Goal: Complete application form

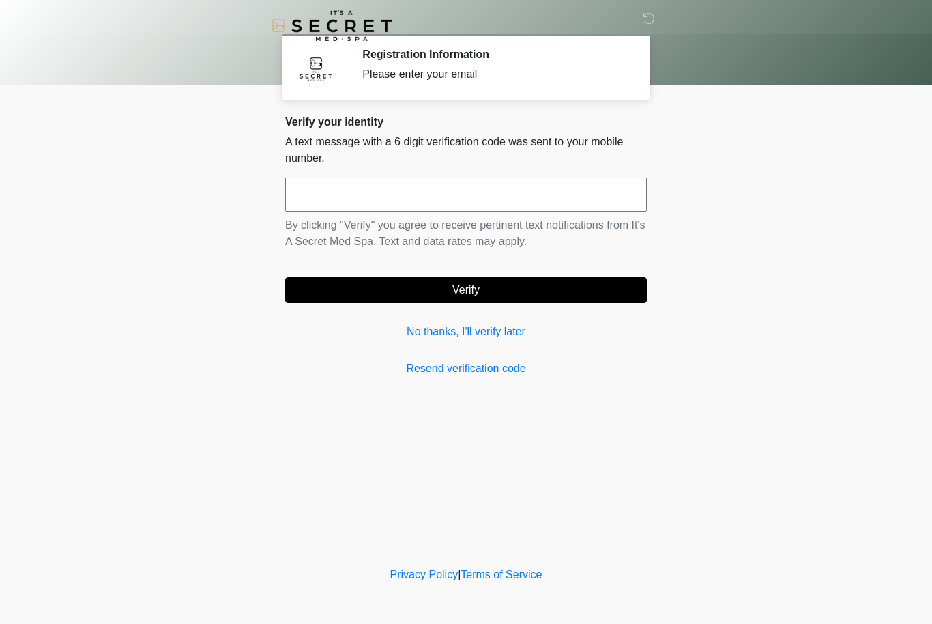
click at [521, 335] on link "No thanks, I'll verify later" at bounding box center [466, 331] width 362 height 16
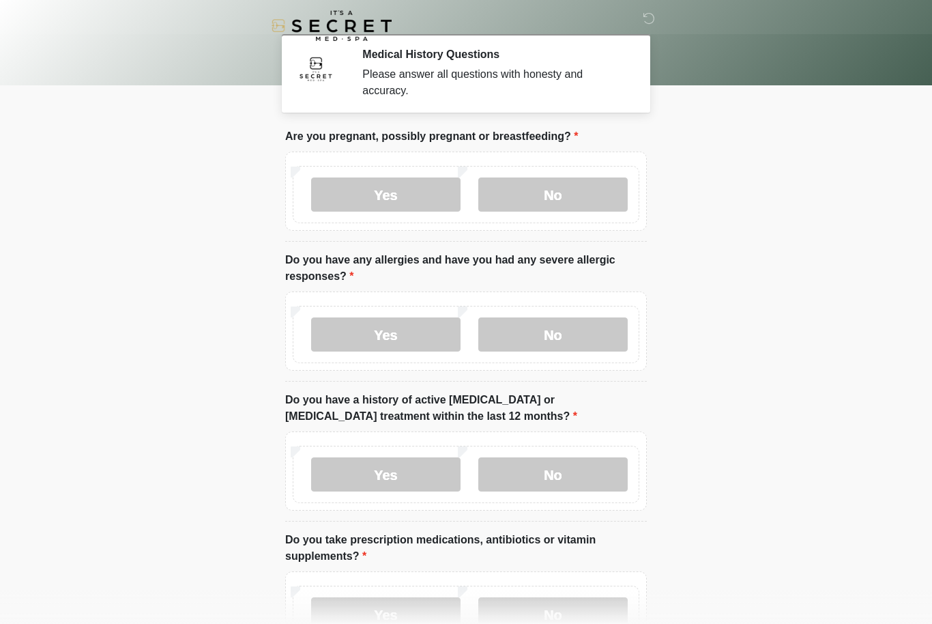
click at [542, 192] on label "No" at bounding box center [552, 194] width 149 height 34
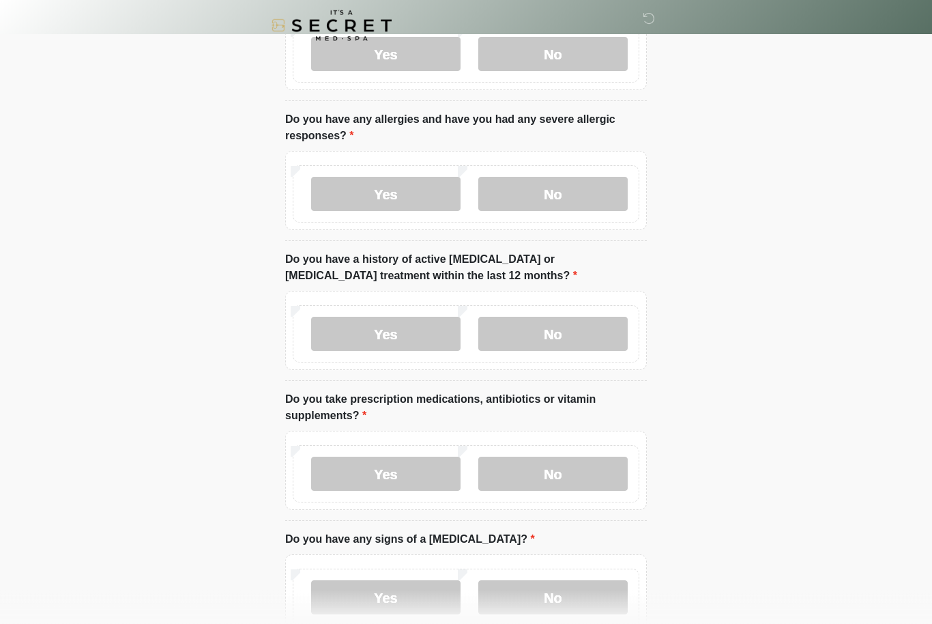
scroll to position [141, 0]
click at [573, 196] on label "No" at bounding box center [552, 194] width 149 height 34
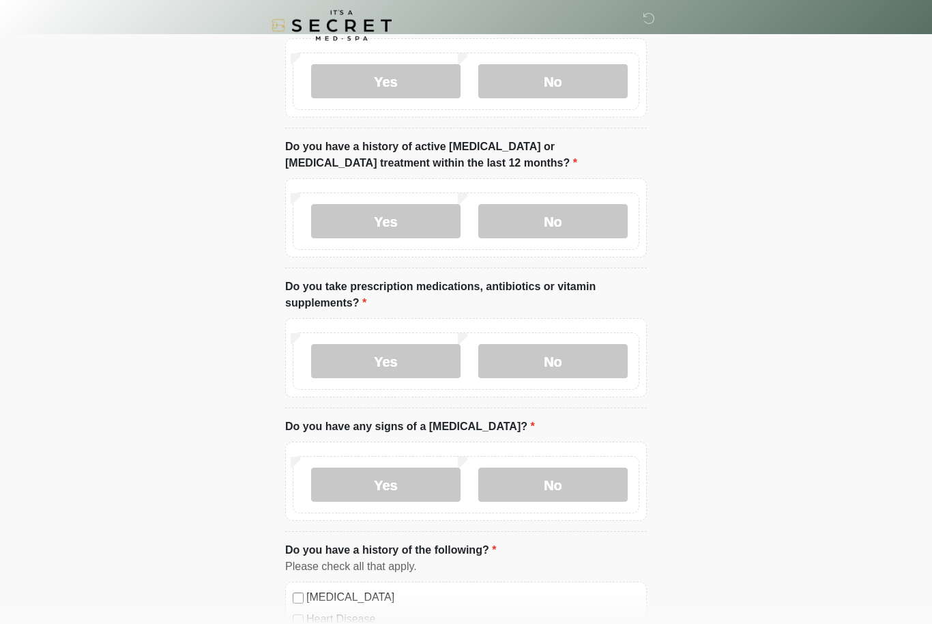
scroll to position [253, 0]
click at [586, 220] on label "No" at bounding box center [552, 221] width 149 height 34
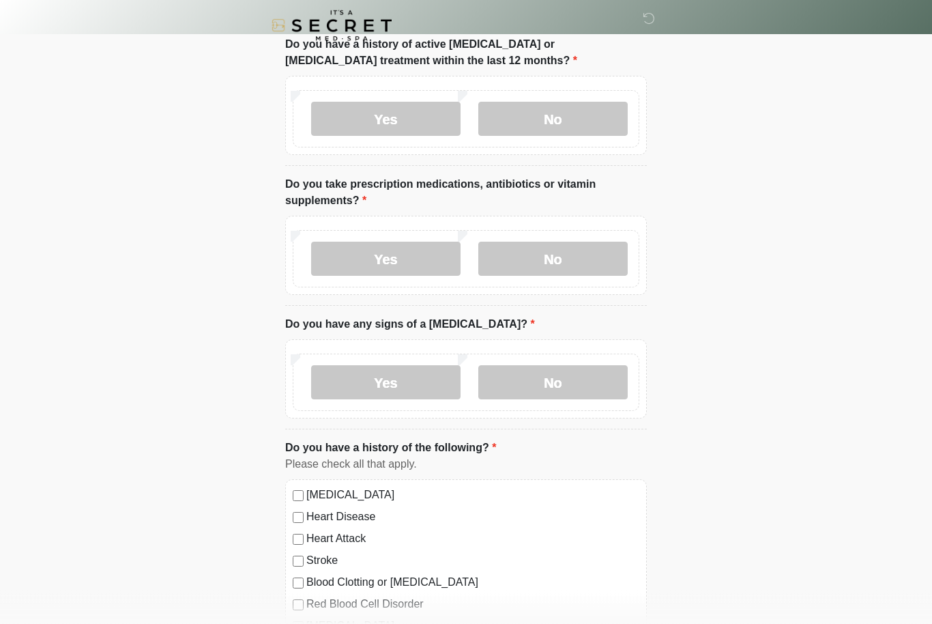
scroll to position [357, 0]
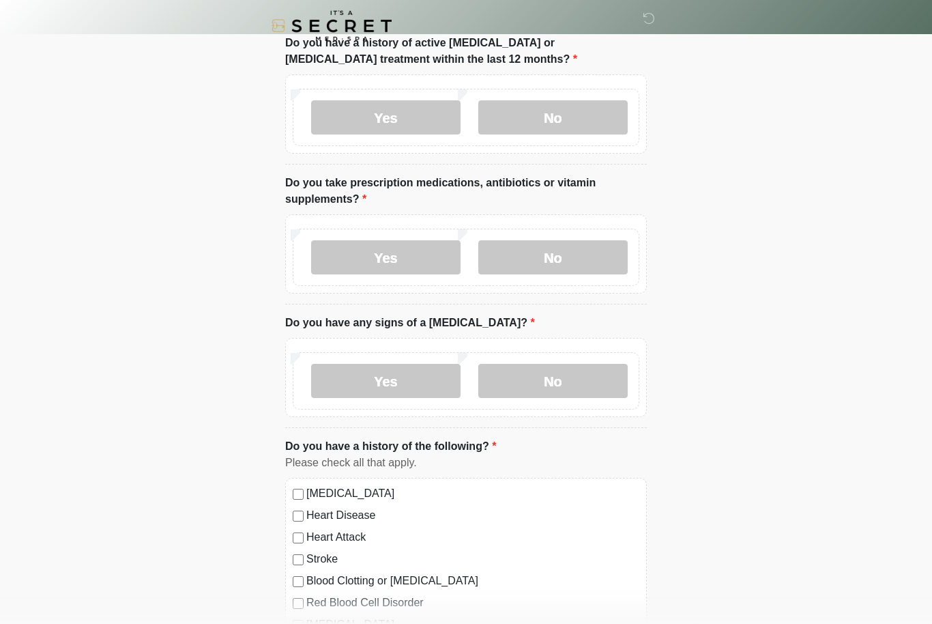
click at [422, 257] on label "Yes" at bounding box center [385, 257] width 149 height 34
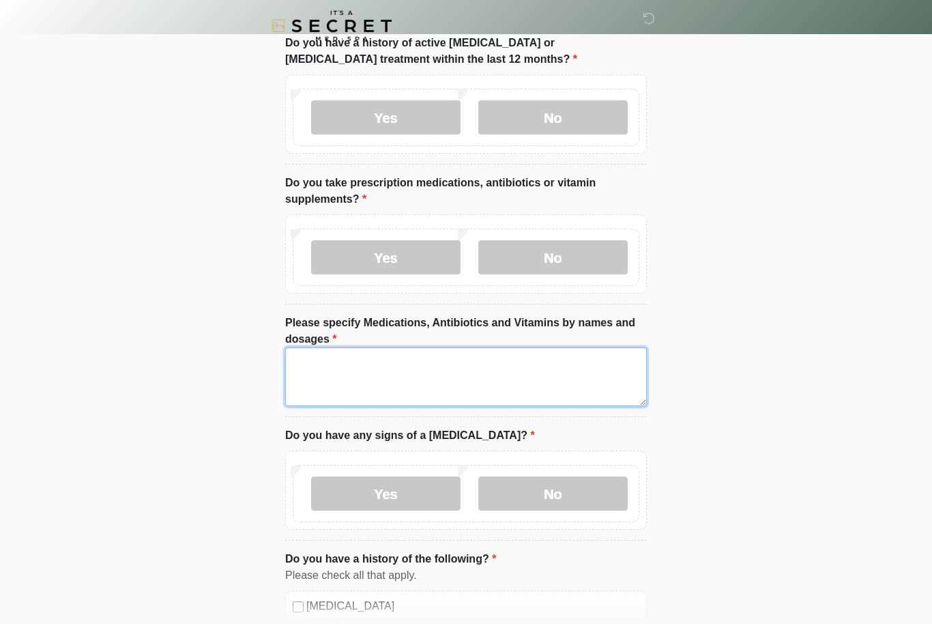
click at [322, 362] on textarea "Please specify Medications, Antibiotics and Vitamins by names and dosages" at bounding box center [466, 376] width 362 height 59
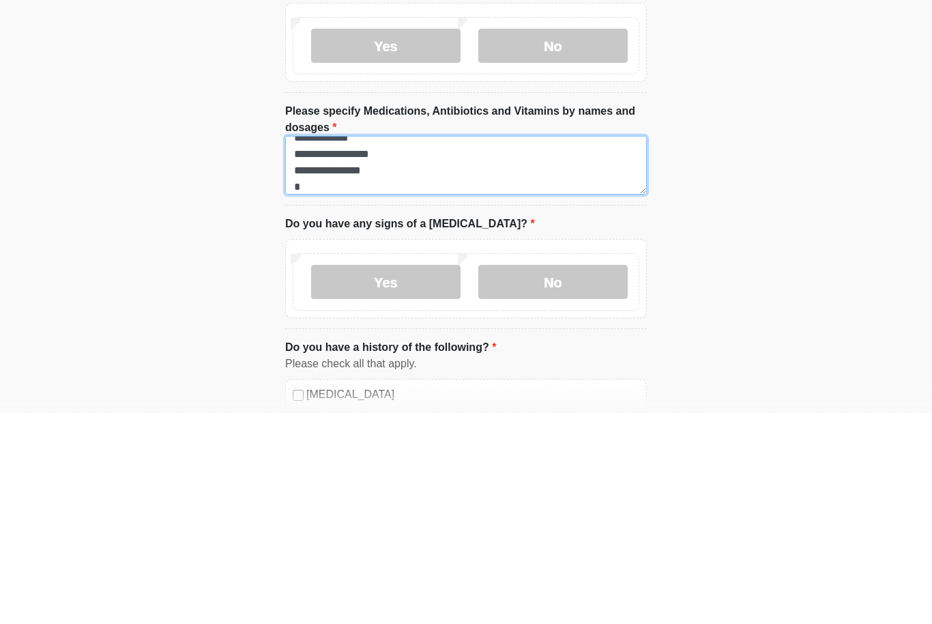
scroll to position [11, 0]
type textarea "**********"
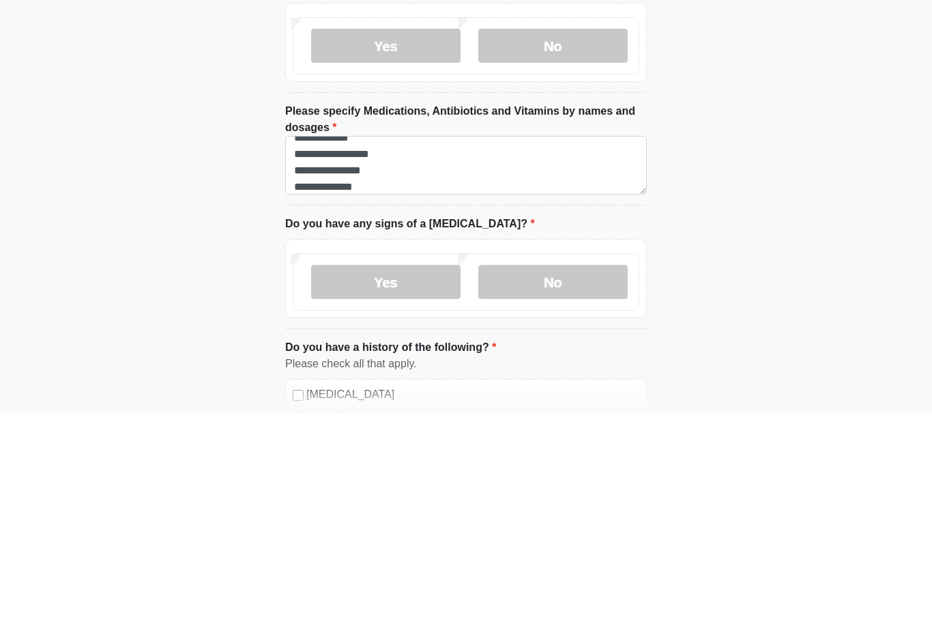
click at [573, 476] on label "No" at bounding box center [552, 493] width 149 height 34
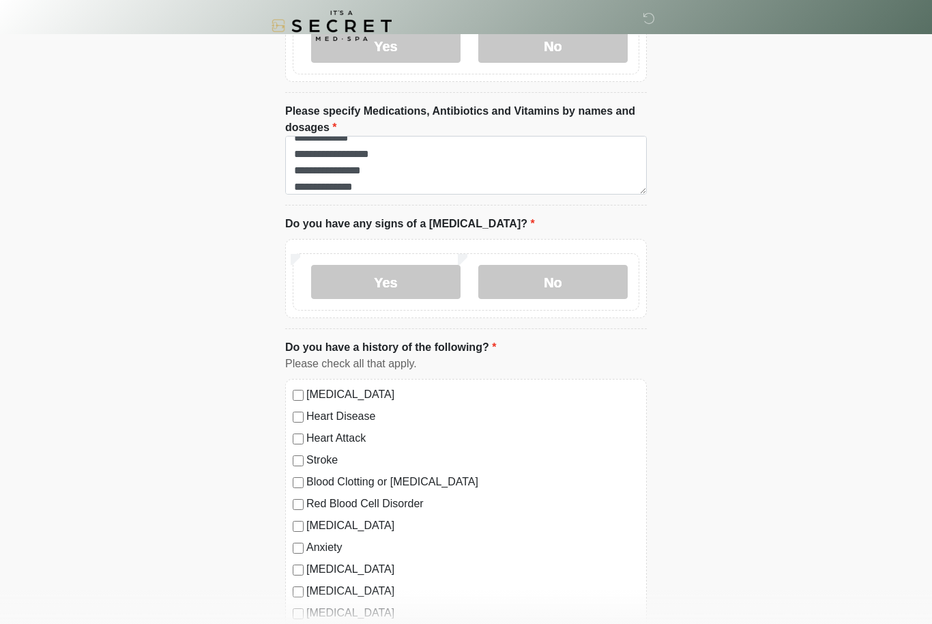
click at [308, 388] on label "High Blood Pressure" at bounding box center [472, 394] width 333 height 16
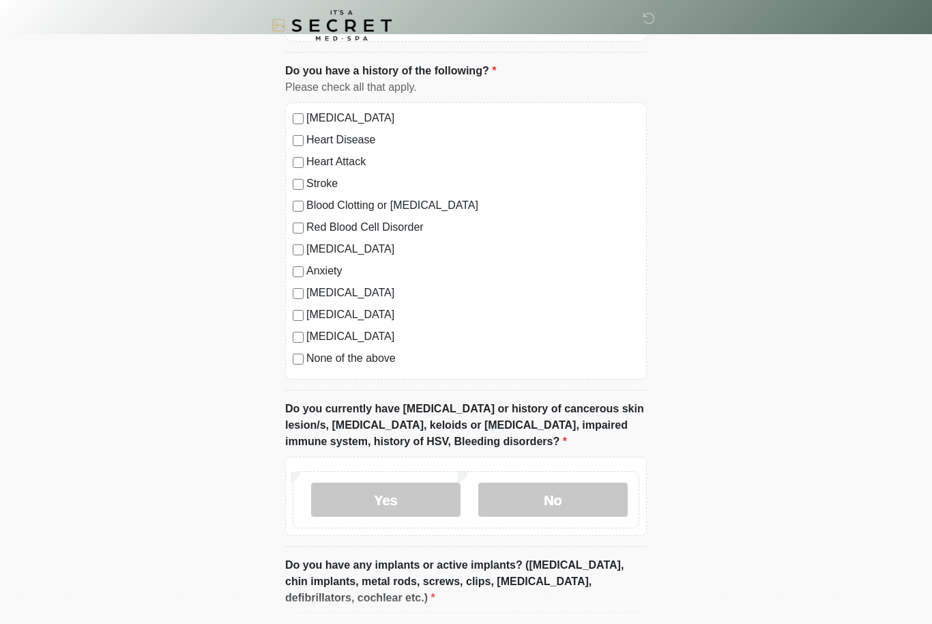
scroll to position [845, 0]
click at [594, 493] on label "No" at bounding box center [552, 499] width 149 height 34
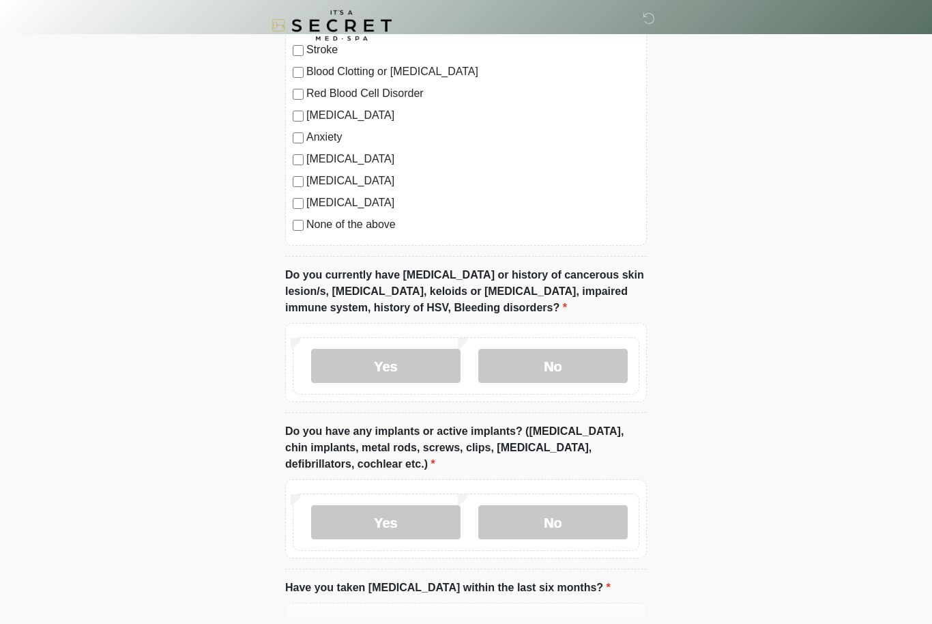
scroll to position [978, 0]
click at [598, 512] on label "No" at bounding box center [552, 522] width 149 height 34
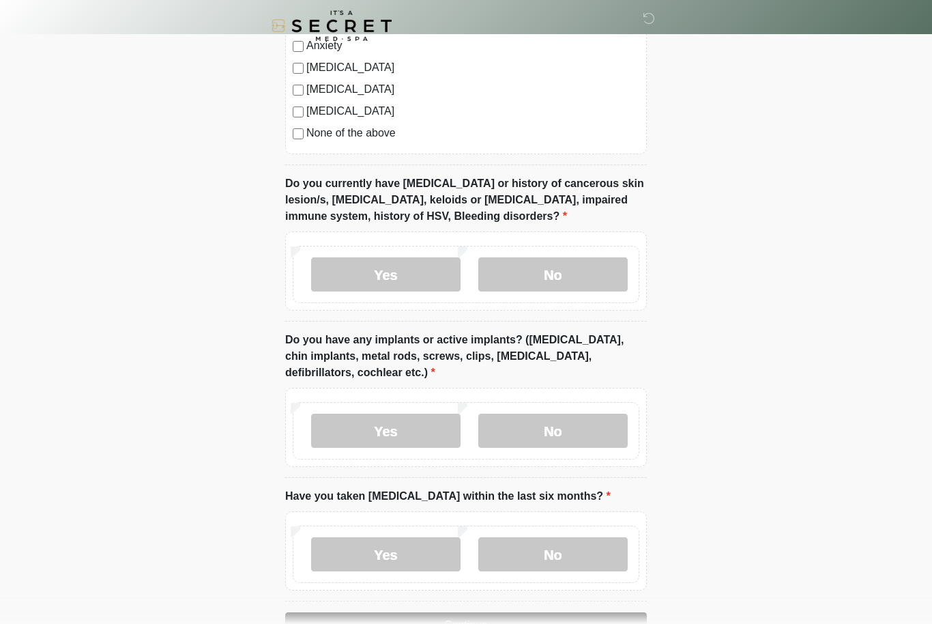
scroll to position [1109, 0]
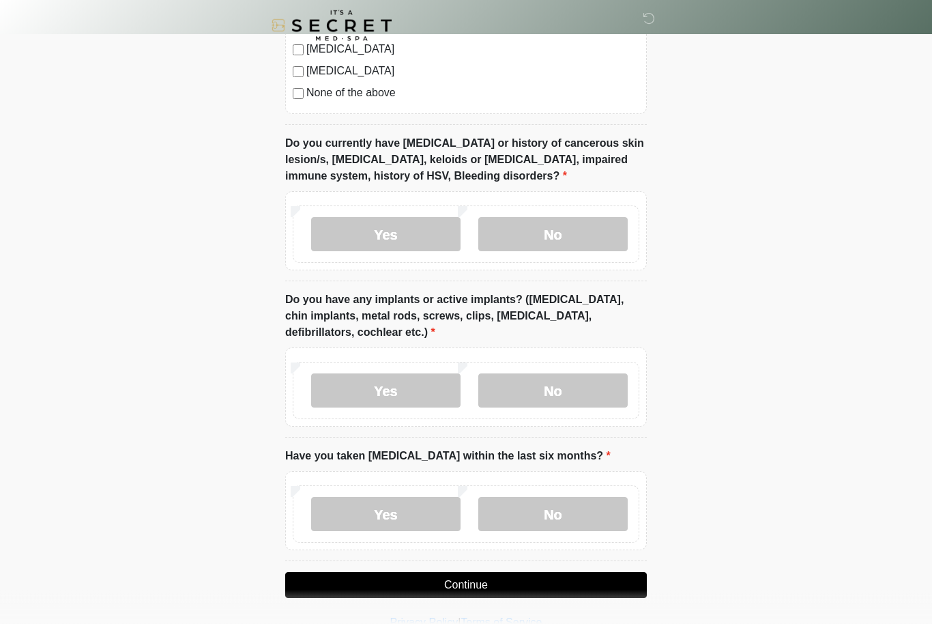
click at [598, 512] on label "No" at bounding box center [552, 514] width 149 height 34
click at [568, 574] on button "Continue" at bounding box center [466, 585] width 362 height 26
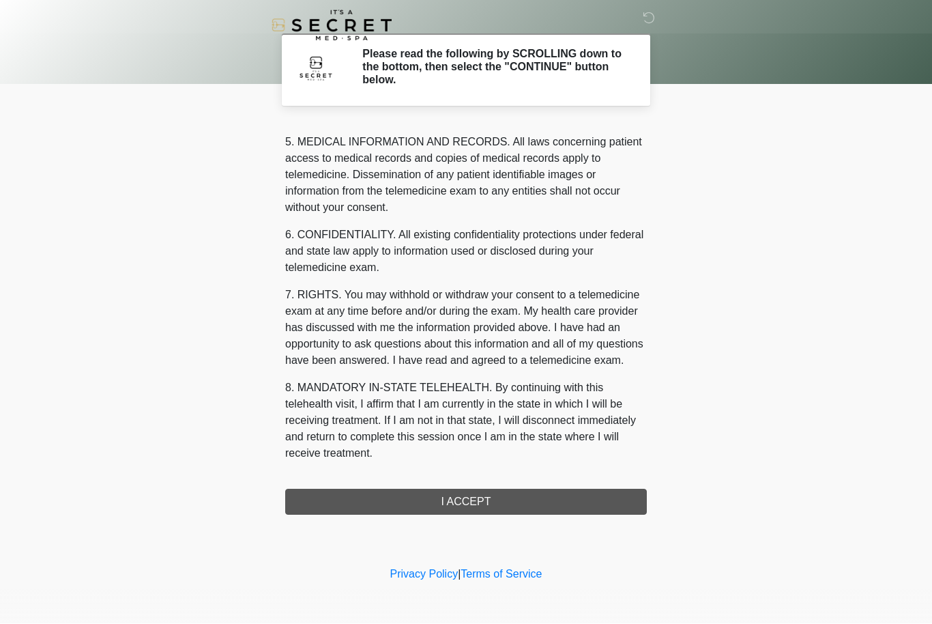
scroll to position [473, 0]
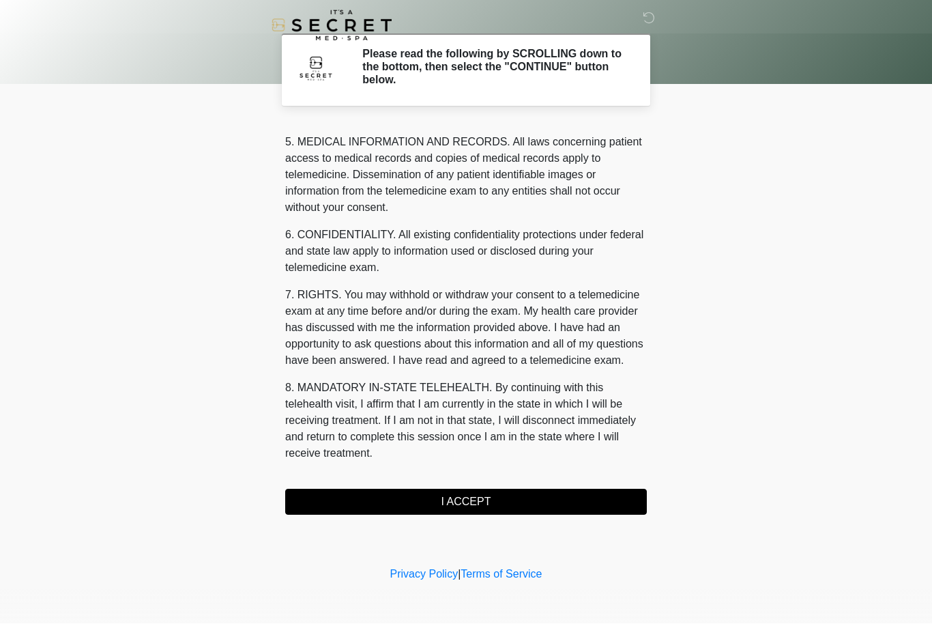
click at [535, 506] on button "I ACCEPT" at bounding box center [466, 502] width 362 height 26
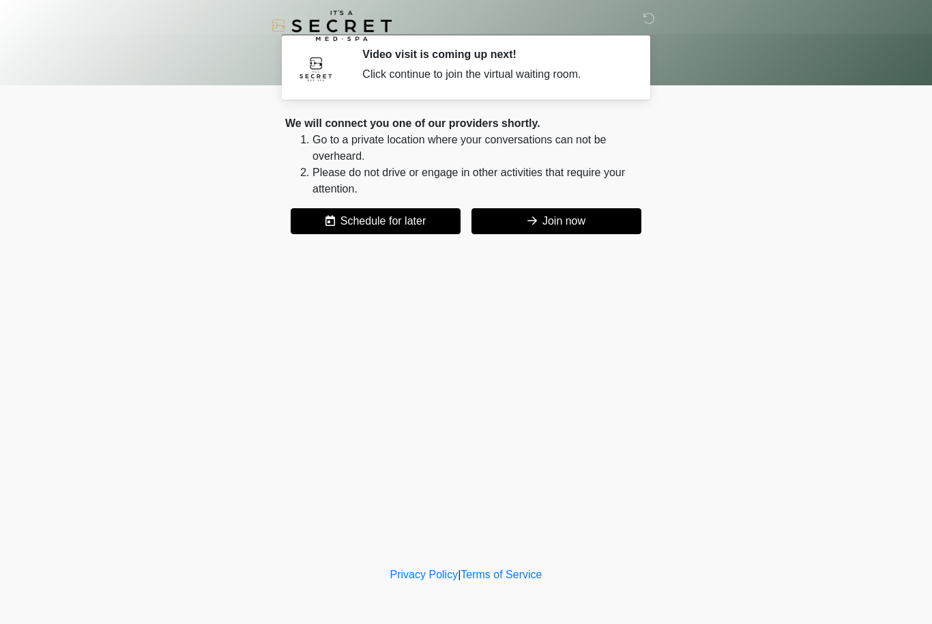
click at [586, 217] on button "Join now" at bounding box center [556, 221] width 170 height 26
